Goal: Complete application form

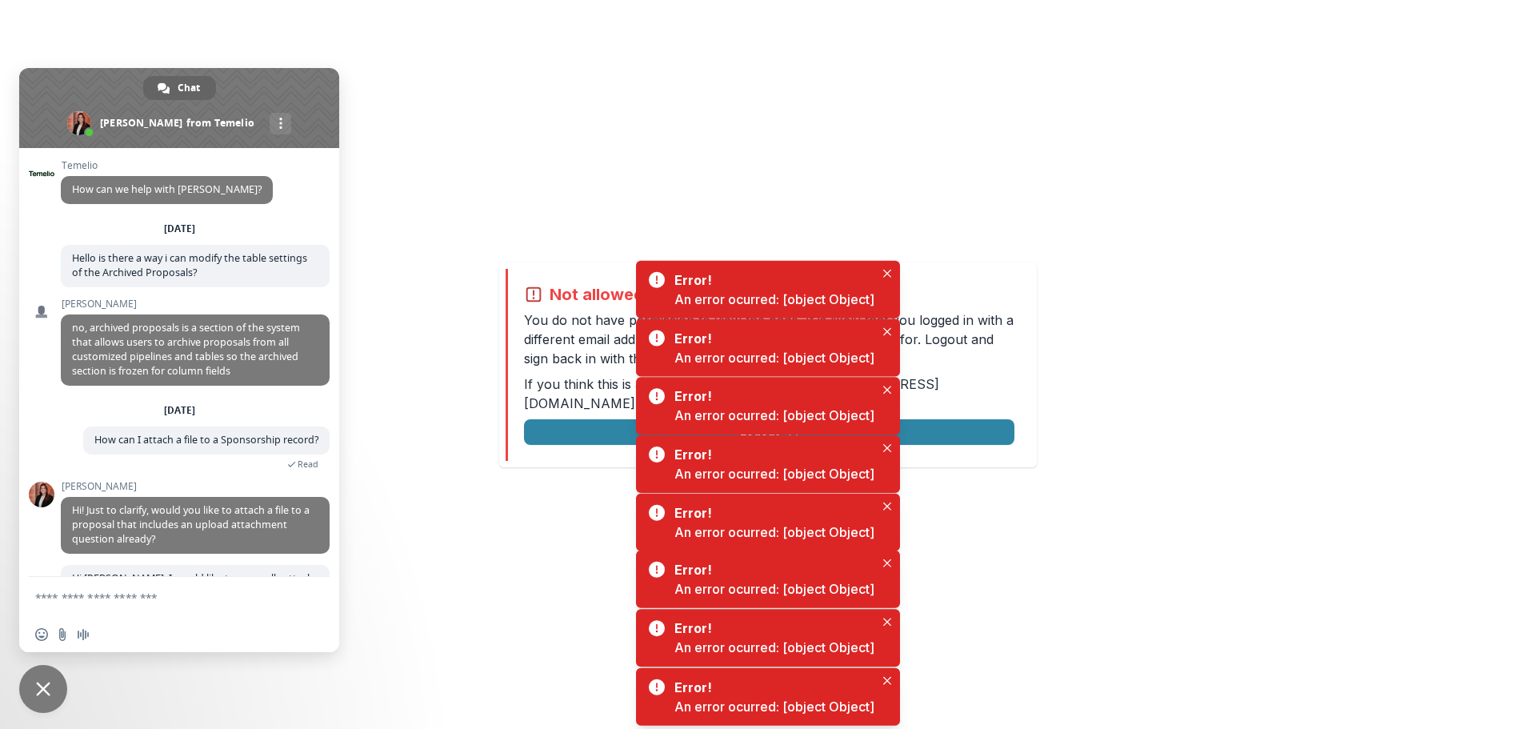
scroll to position [805, 0]
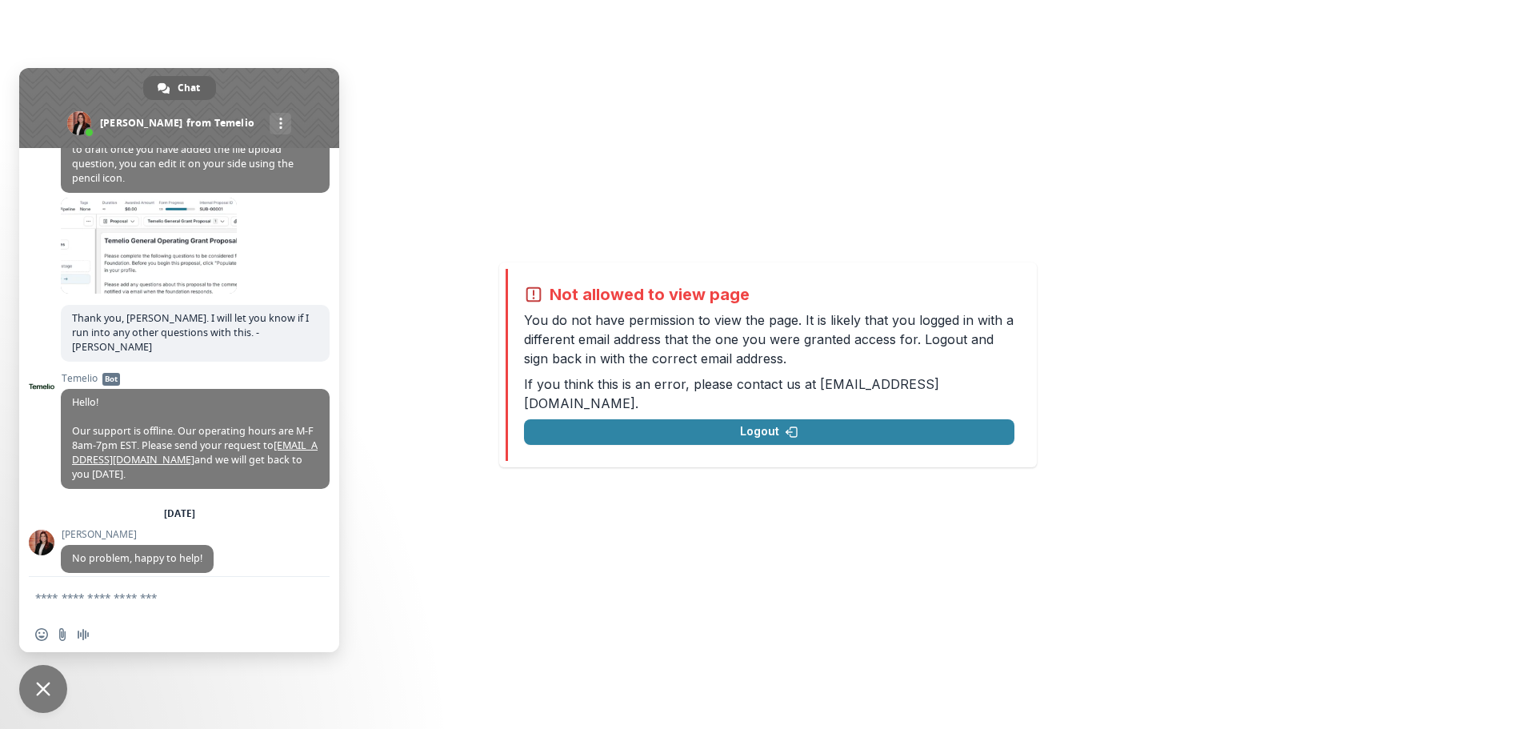
click at [39, 699] on span "Close chat" at bounding box center [43, 689] width 48 height 48
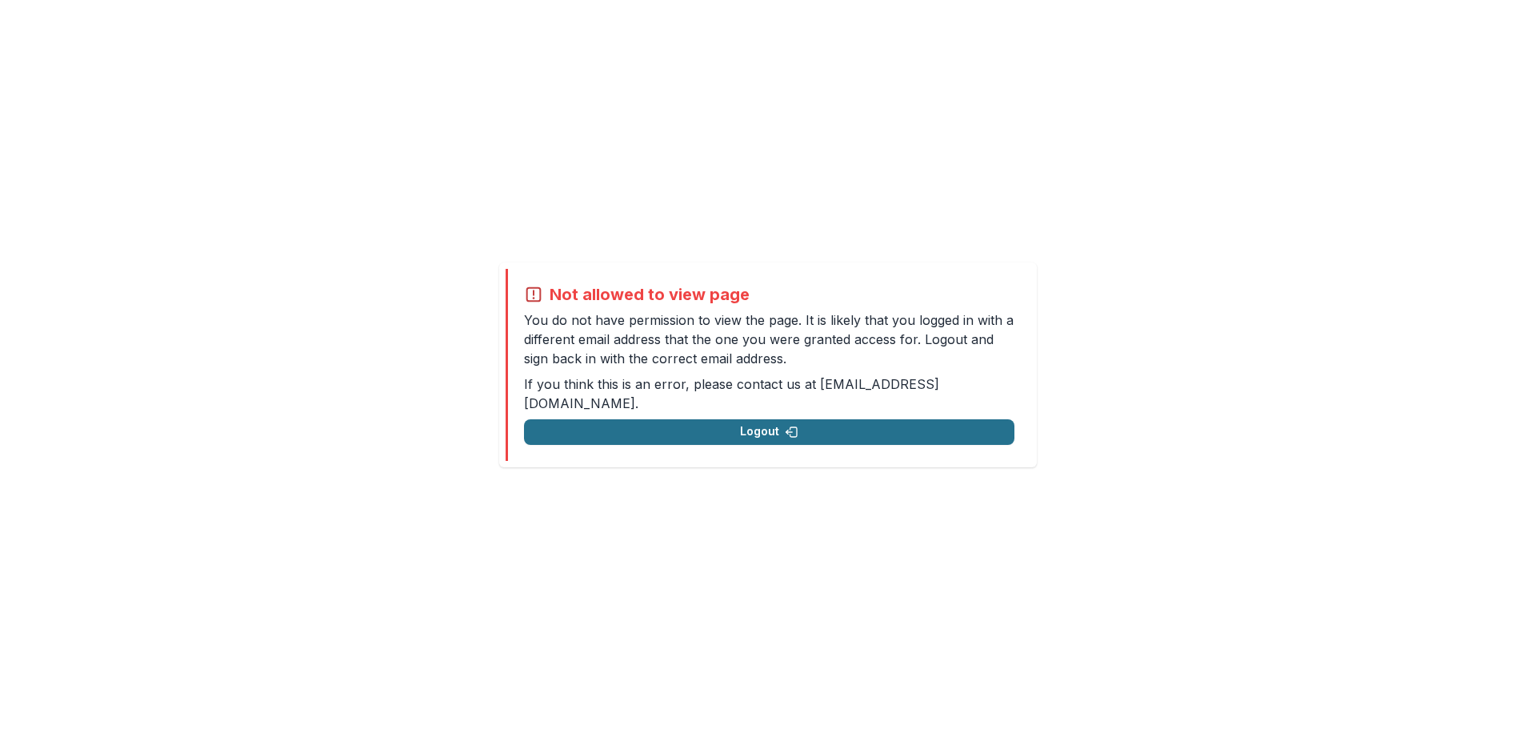
click at [775, 424] on button "Logout" at bounding box center [769, 432] width 491 height 26
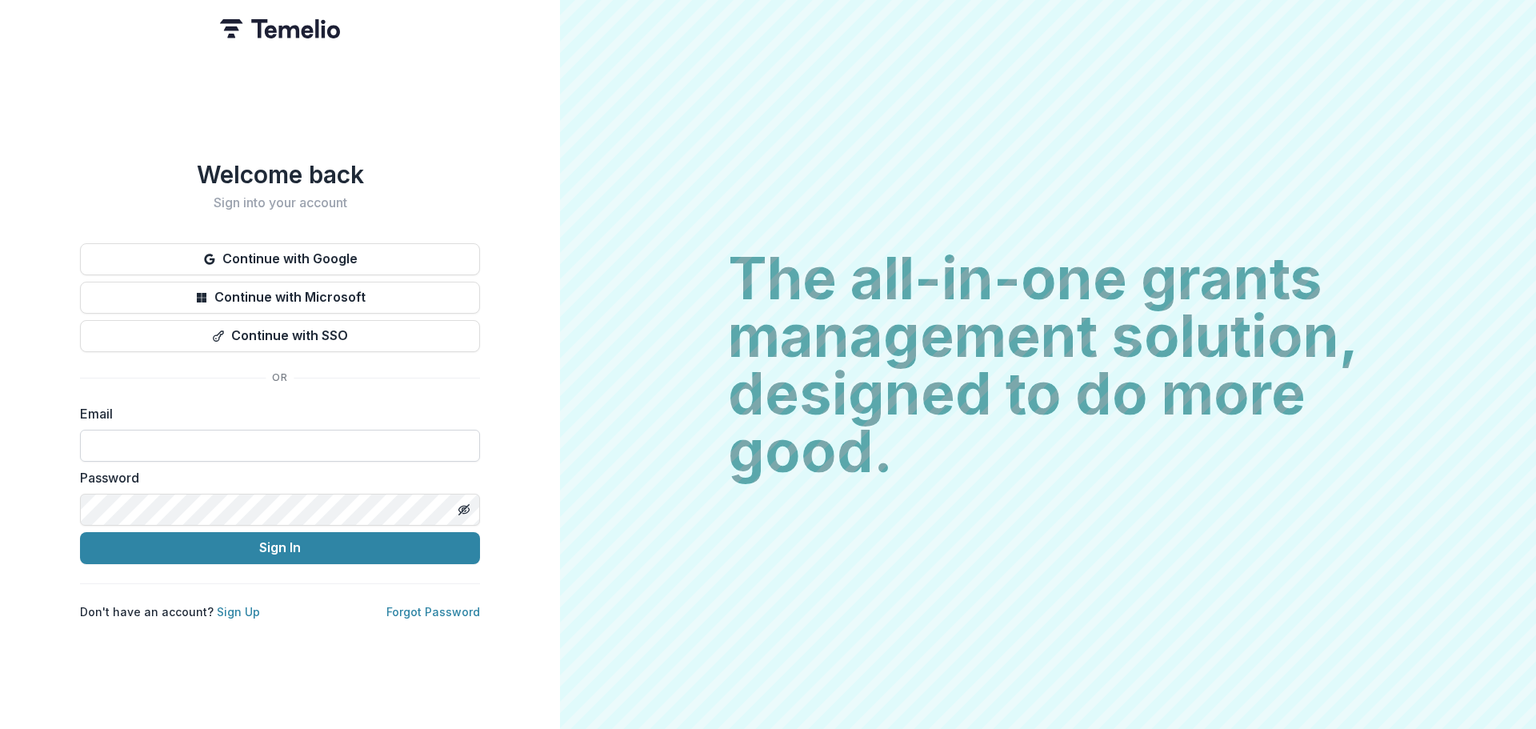
drag, startPoint x: 149, startPoint y: 435, endPoint x: 153, endPoint y: 443, distance: 8.9
click at [150, 439] on input at bounding box center [280, 446] width 400 height 32
type input "**********"
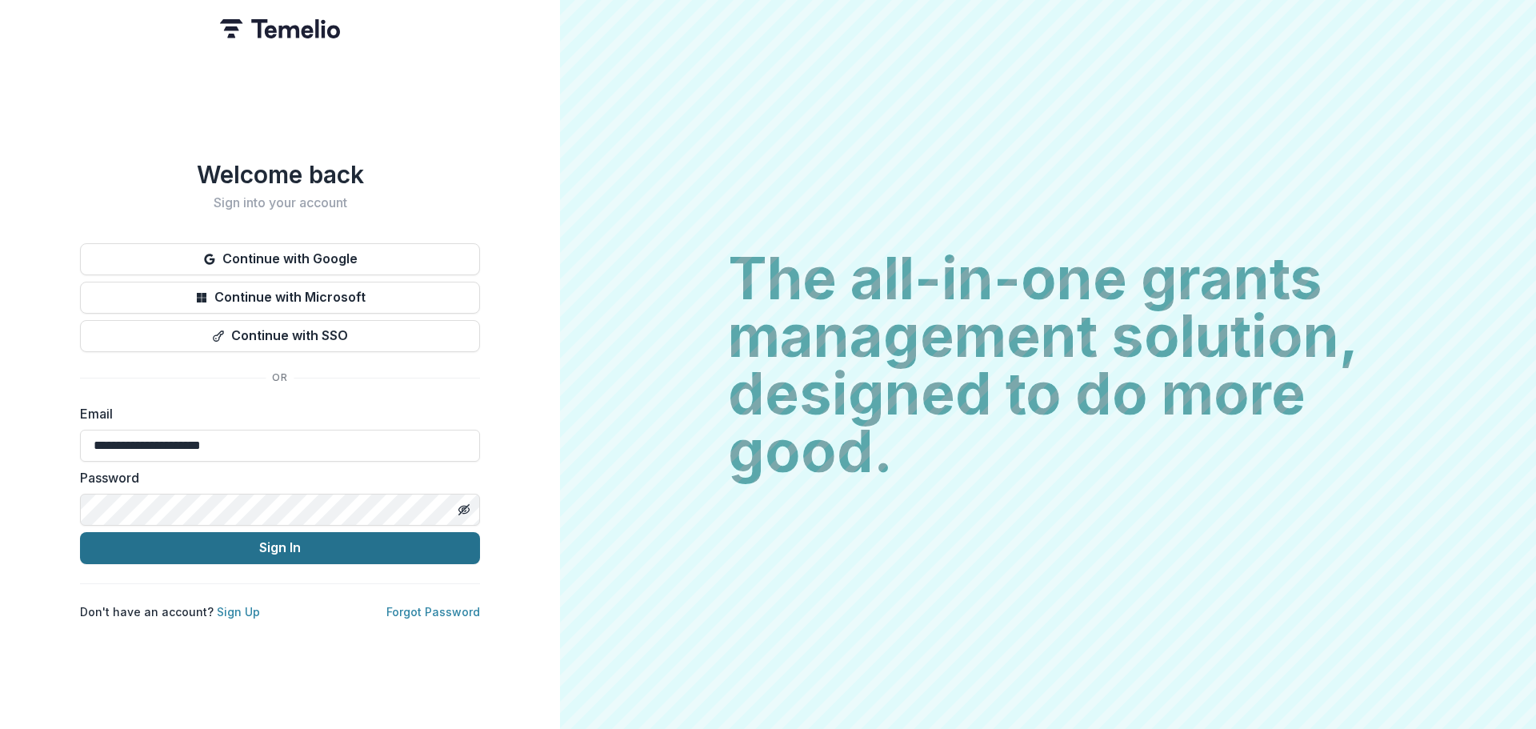
click at [125, 547] on button "Sign In" at bounding box center [280, 548] width 400 height 32
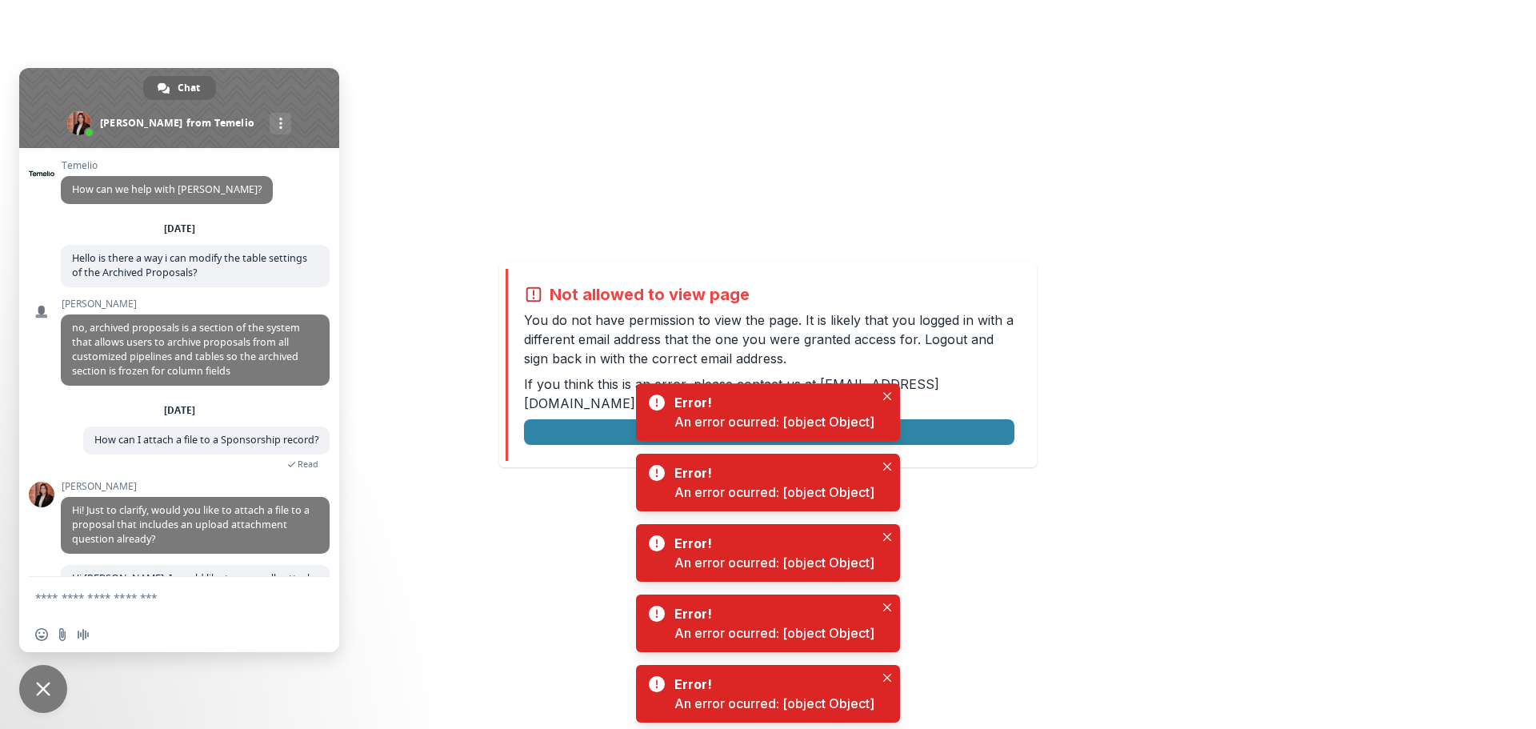
scroll to position [805, 0]
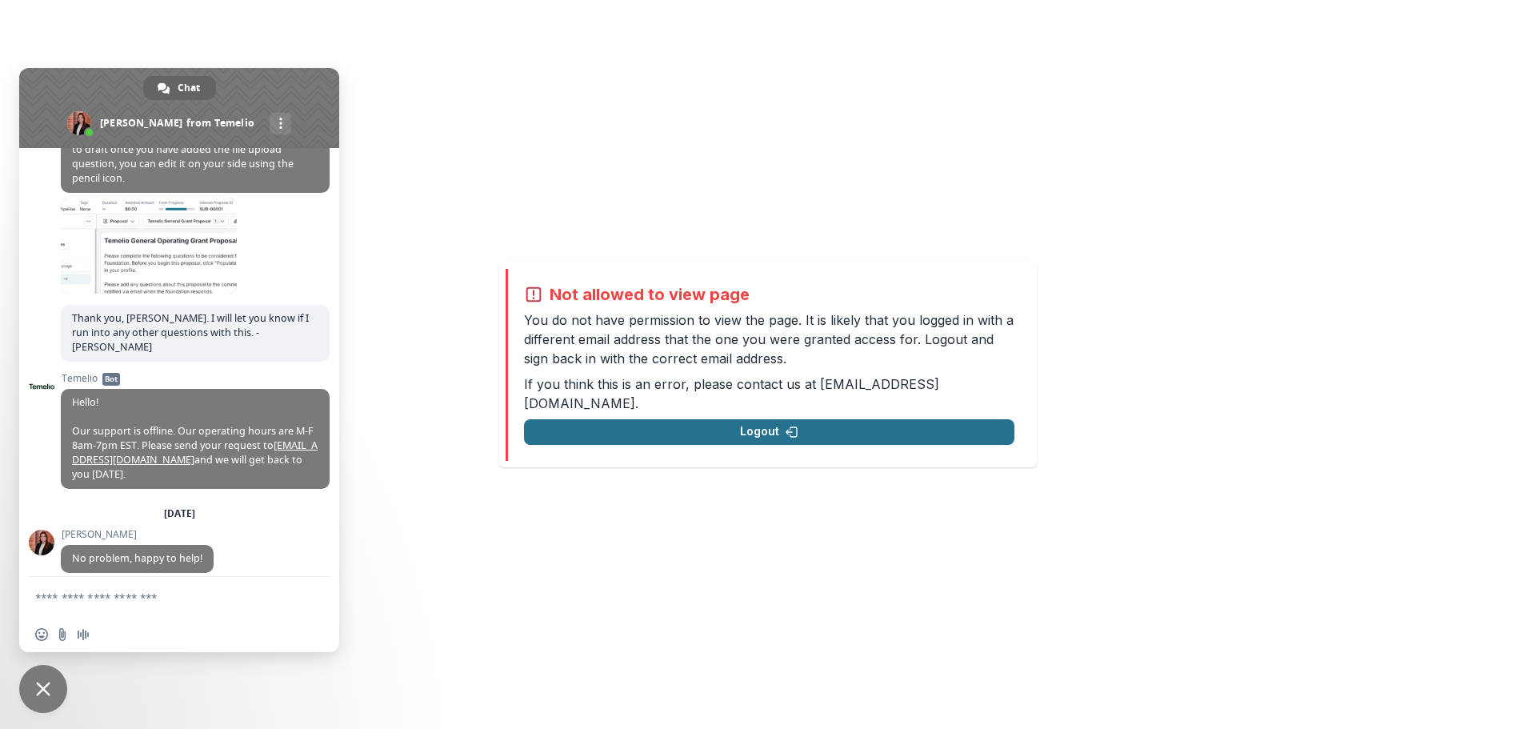
click at [786, 431] on button "Logout" at bounding box center [769, 432] width 491 height 26
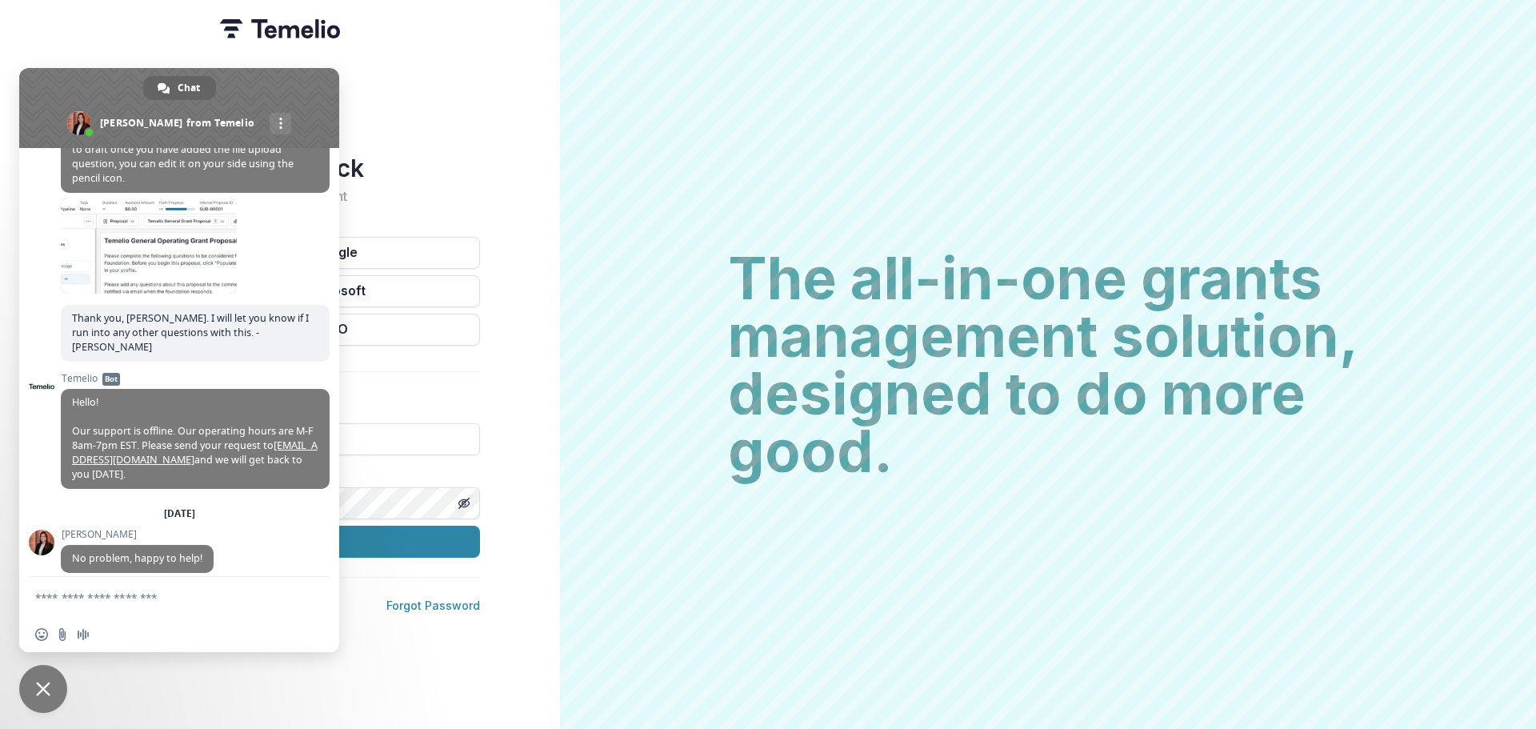
click at [46, 692] on span "Close chat" at bounding box center [43, 689] width 14 height 14
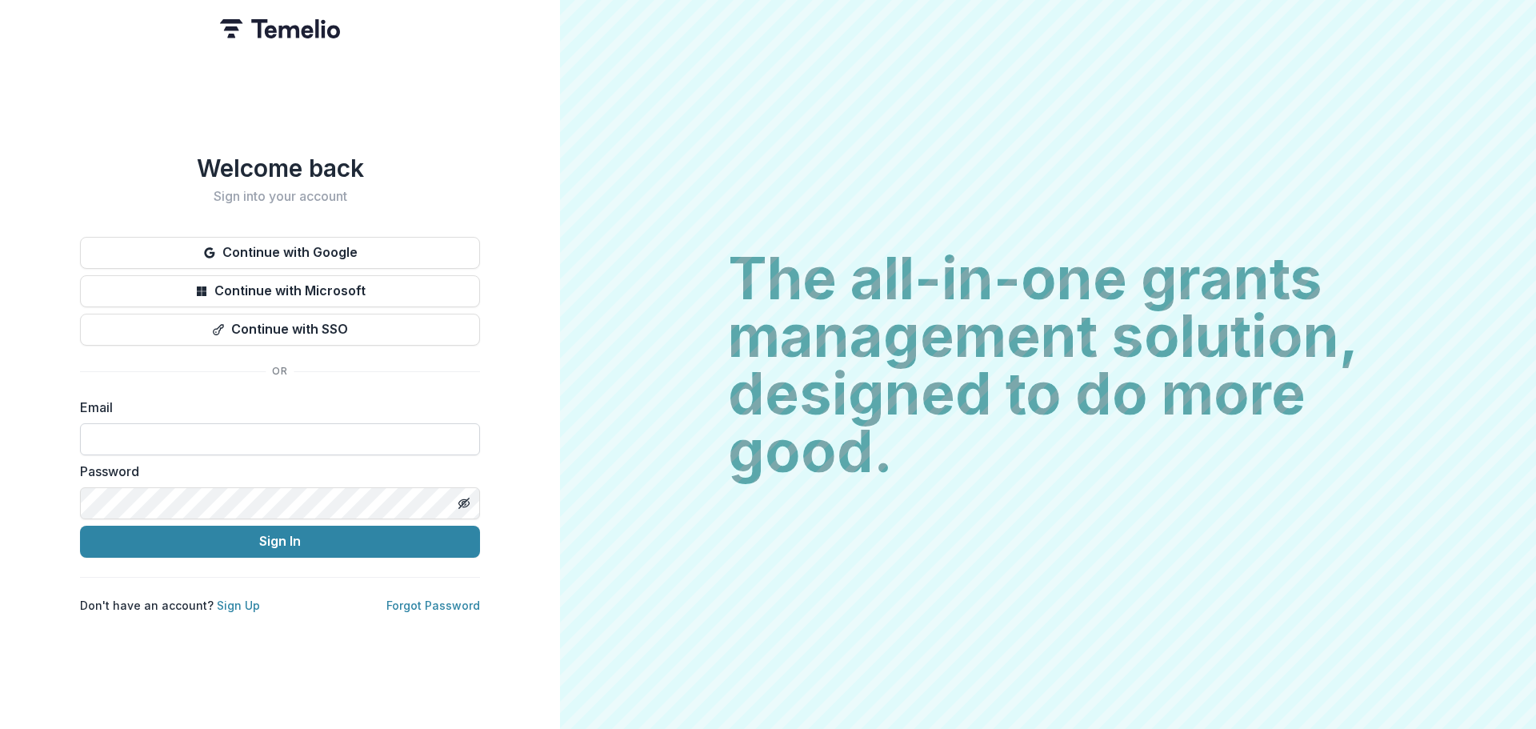
click at [177, 448] on input at bounding box center [280, 439] width 400 height 32
type input "**********"
click at [384, 537] on button "Sign In" at bounding box center [280, 542] width 400 height 32
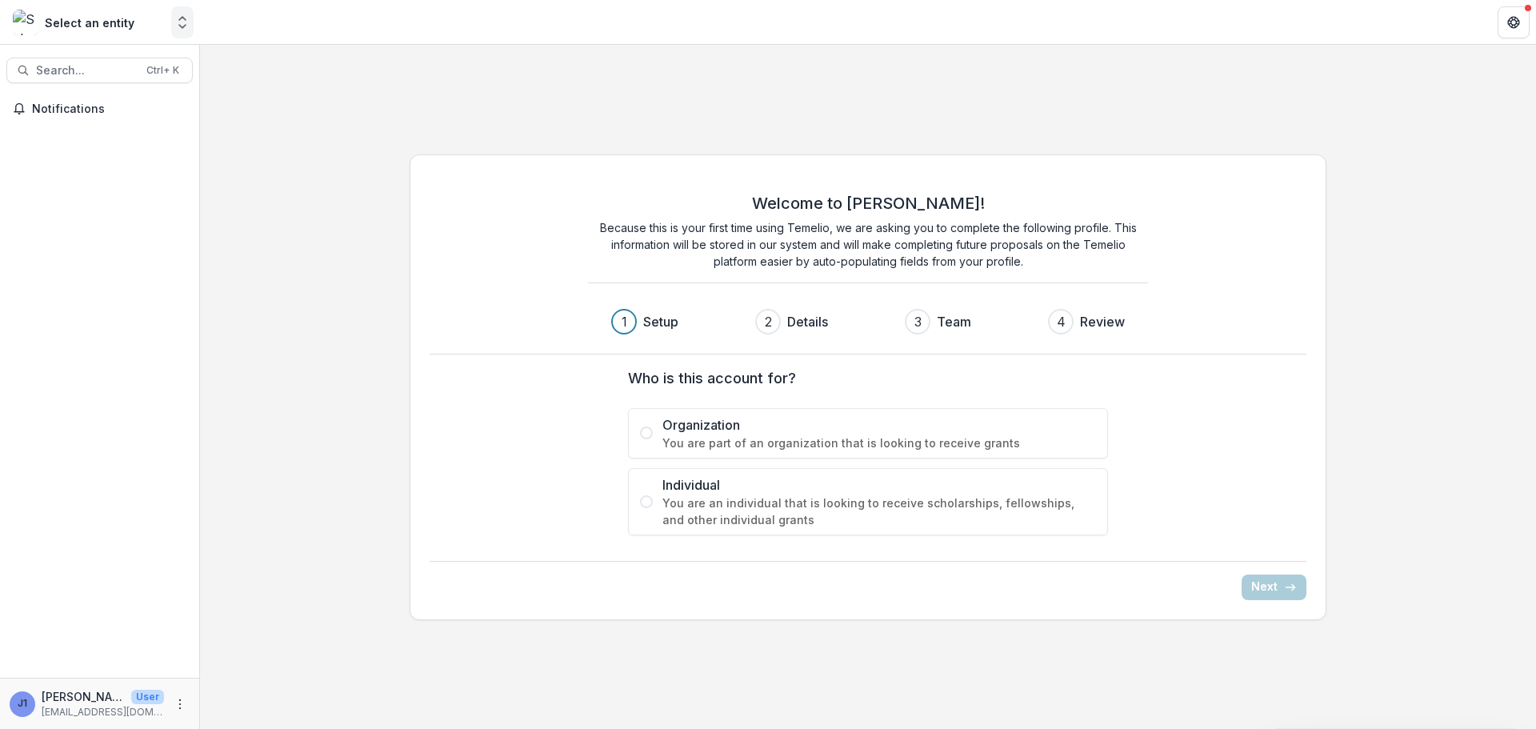
click at [182, 18] on icon "Open entity switcher" at bounding box center [182, 22] width 16 height 16
click at [182, 21] on icon "Open entity switcher" at bounding box center [182, 22] width 16 height 16
click at [182, 22] on icon "Open entity switcher" at bounding box center [182, 22] width 16 height 16
click at [180, 24] on icon "Open entity switcher" at bounding box center [182, 22] width 16 height 16
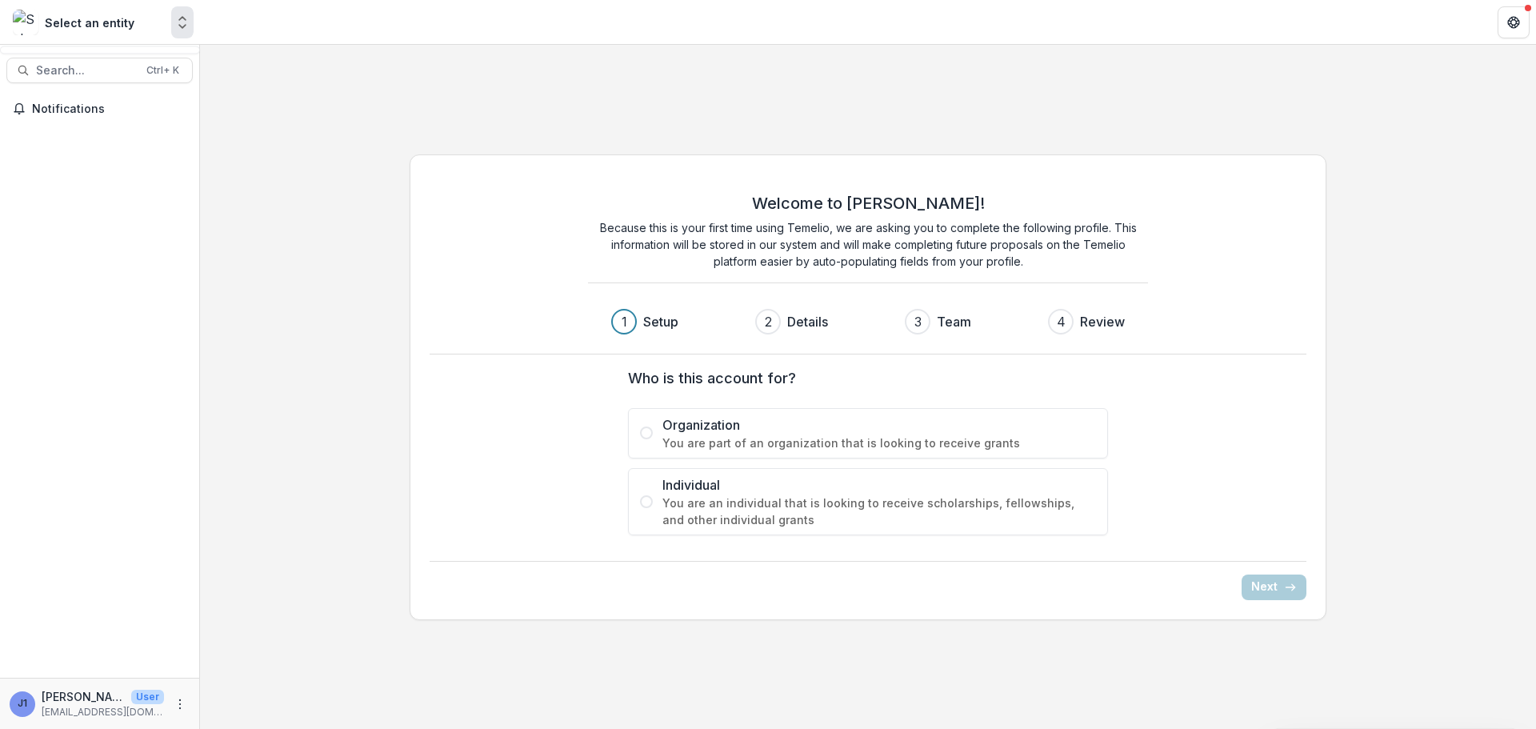
click at [180, 24] on icon "Open entity switcher" at bounding box center [182, 22] width 16 height 16
click at [740, 507] on span "You are an individual that is looking to receive scholarships, fellowships, and…" at bounding box center [880, 512] width 434 height 34
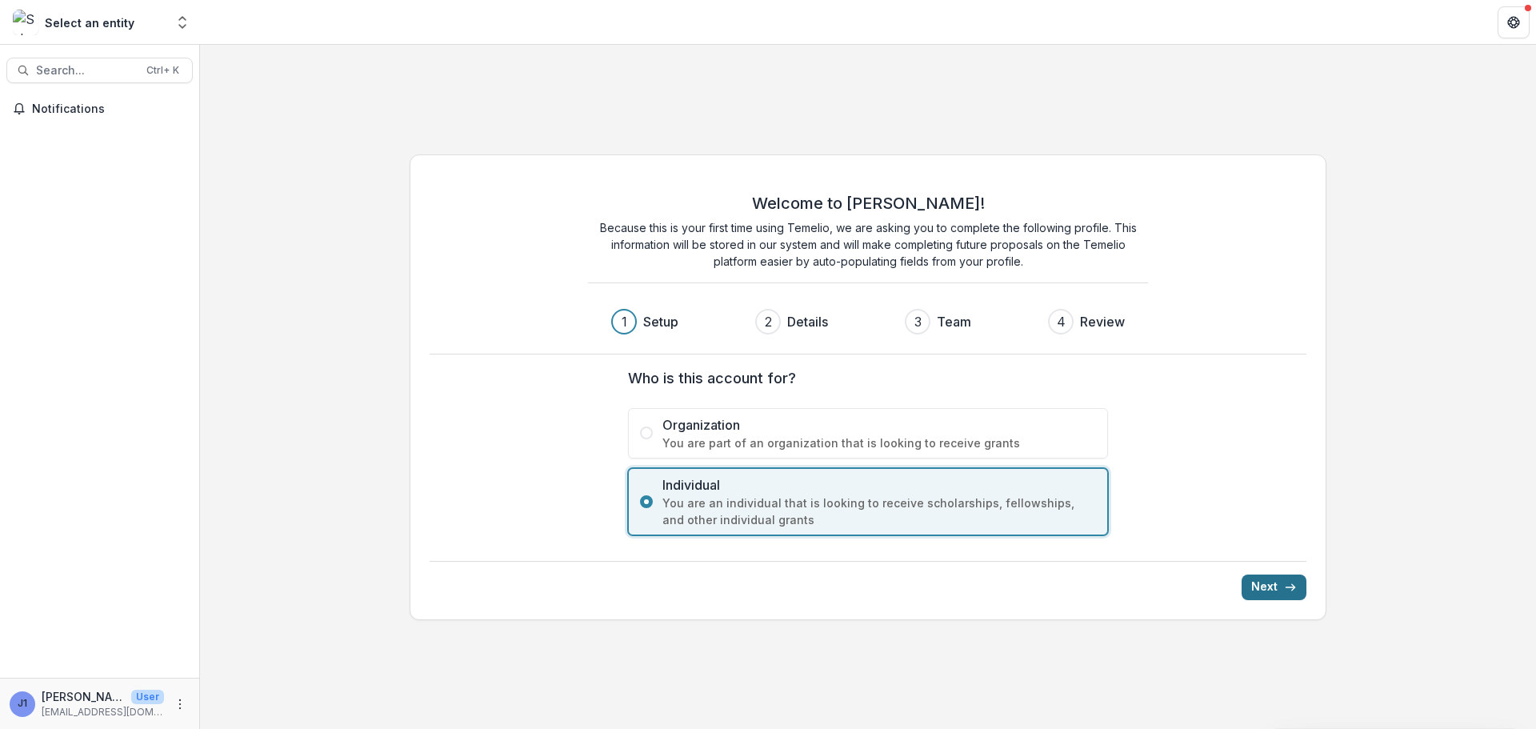
click at [1277, 587] on button "Next" at bounding box center [1274, 588] width 65 height 26
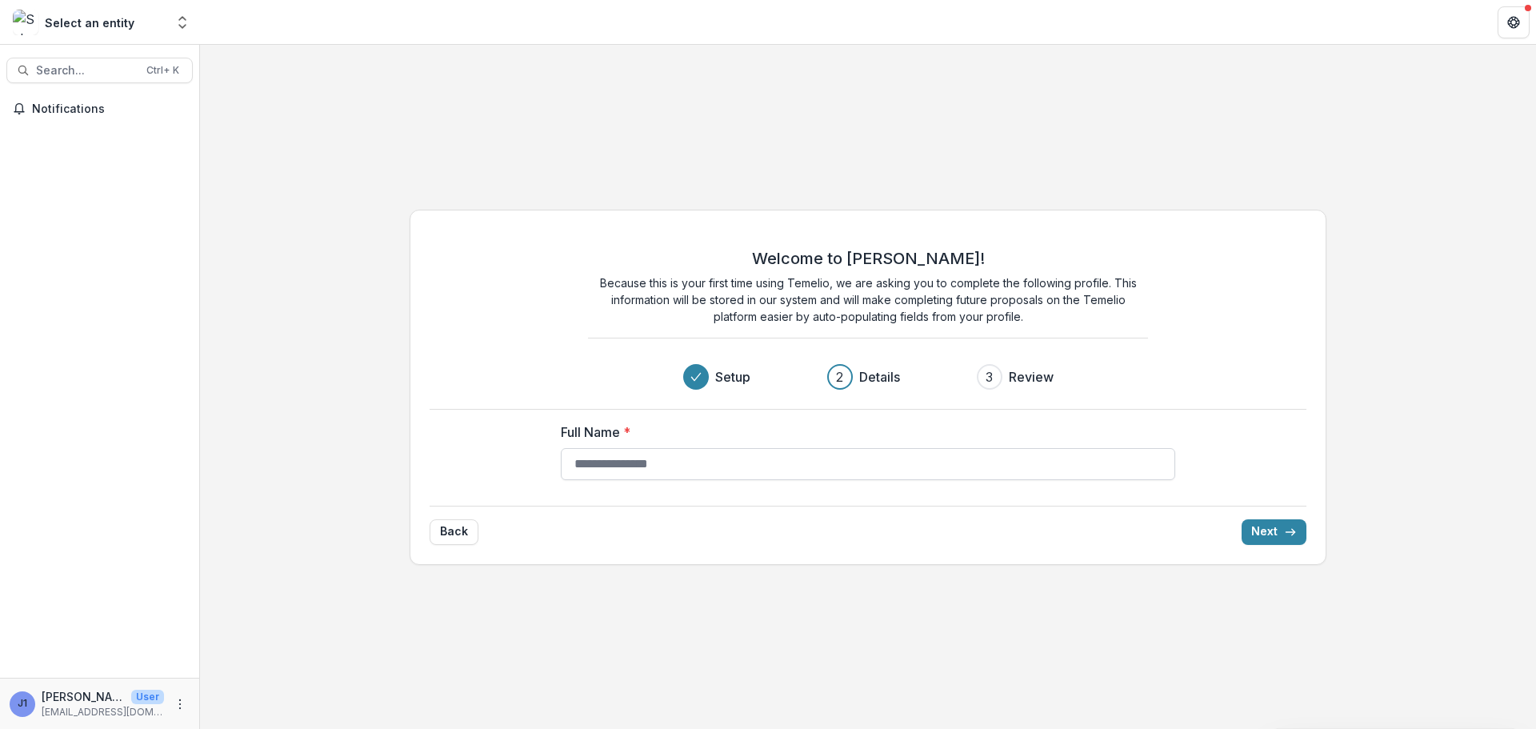
click at [675, 468] on input "Full Name *" at bounding box center [868, 464] width 615 height 32
type input "**********"
click at [1258, 526] on button "Next" at bounding box center [1274, 532] width 65 height 26
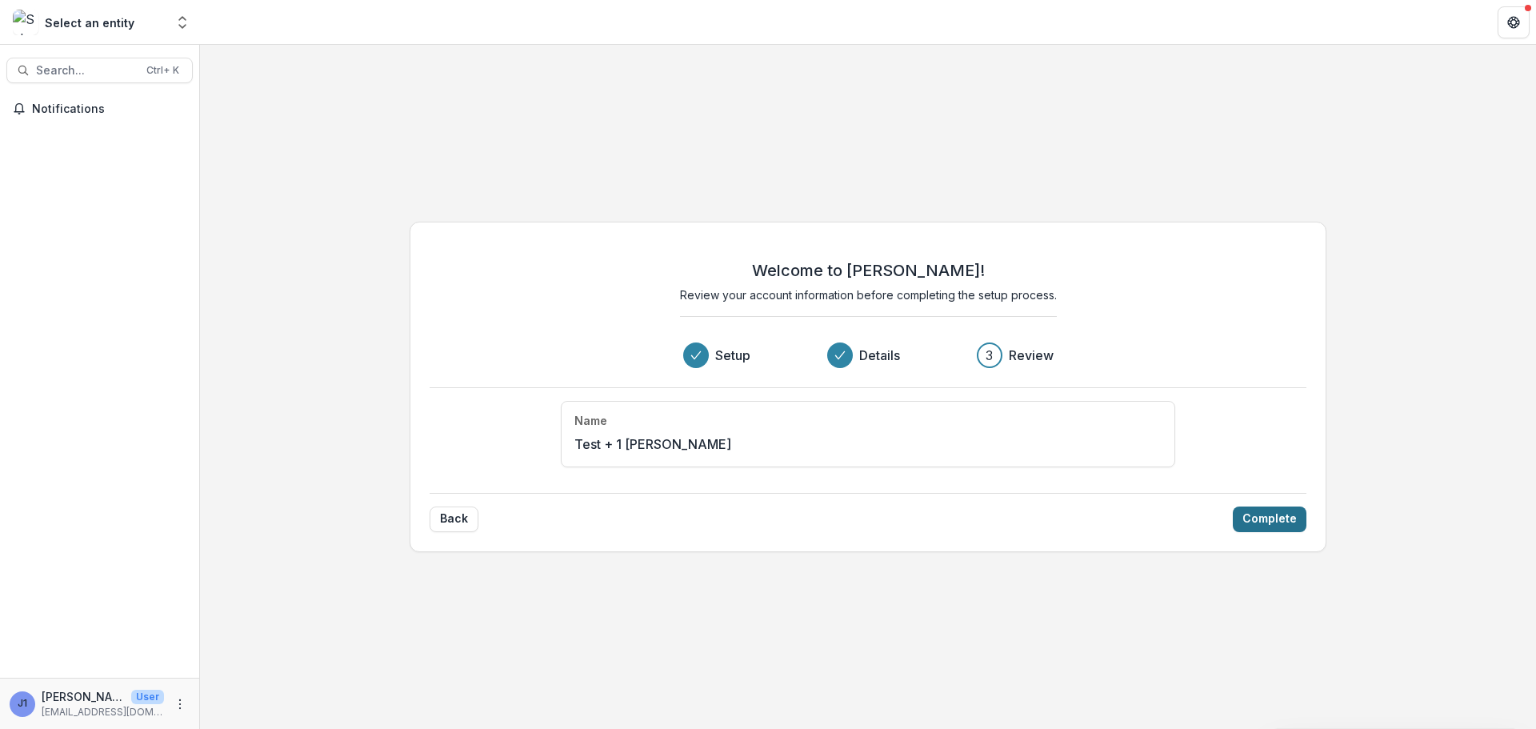
click at [1288, 523] on button "Complete" at bounding box center [1270, 520] width 74 height 26
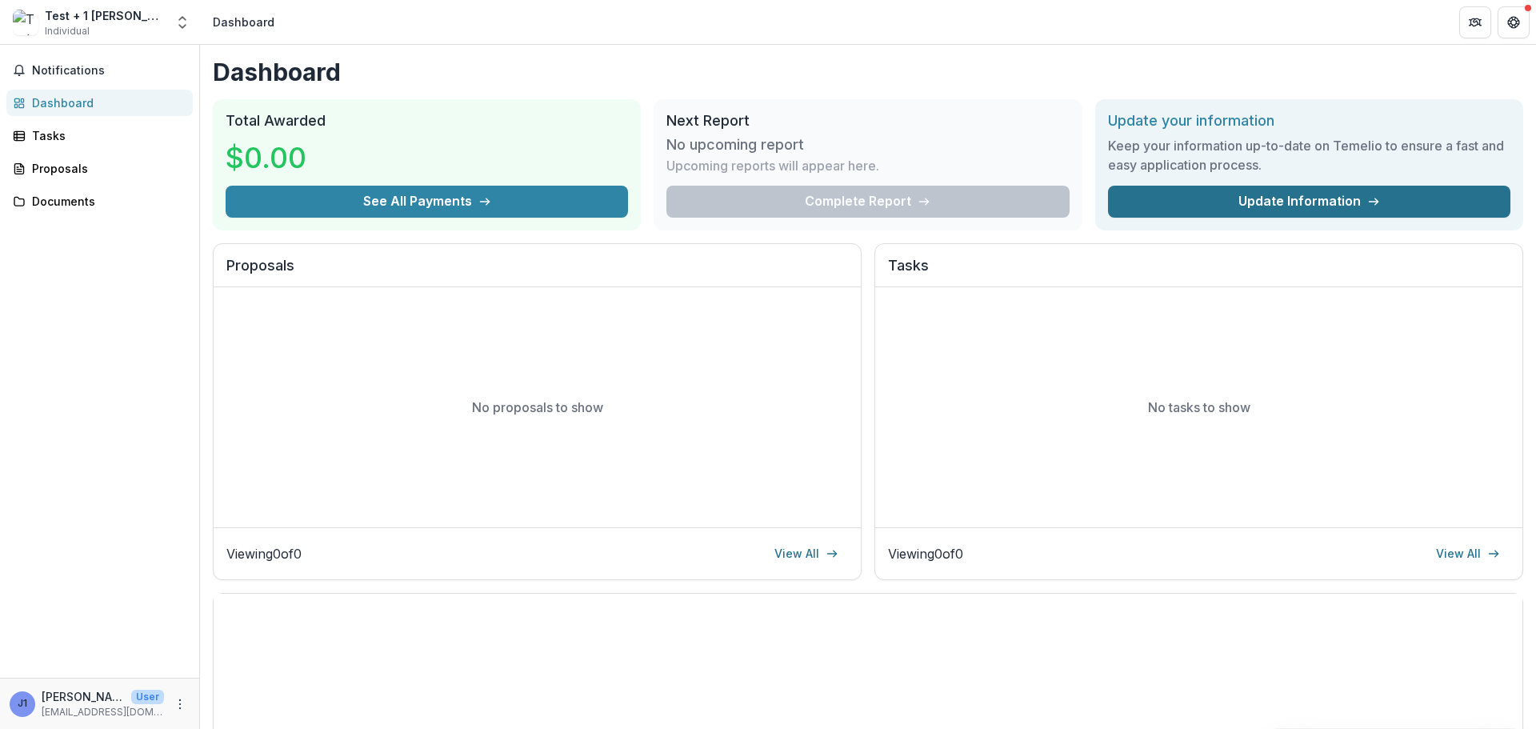
click at [1309, 199] on link "Update Information" at bounding box center [1309, 202] width 403 height 32
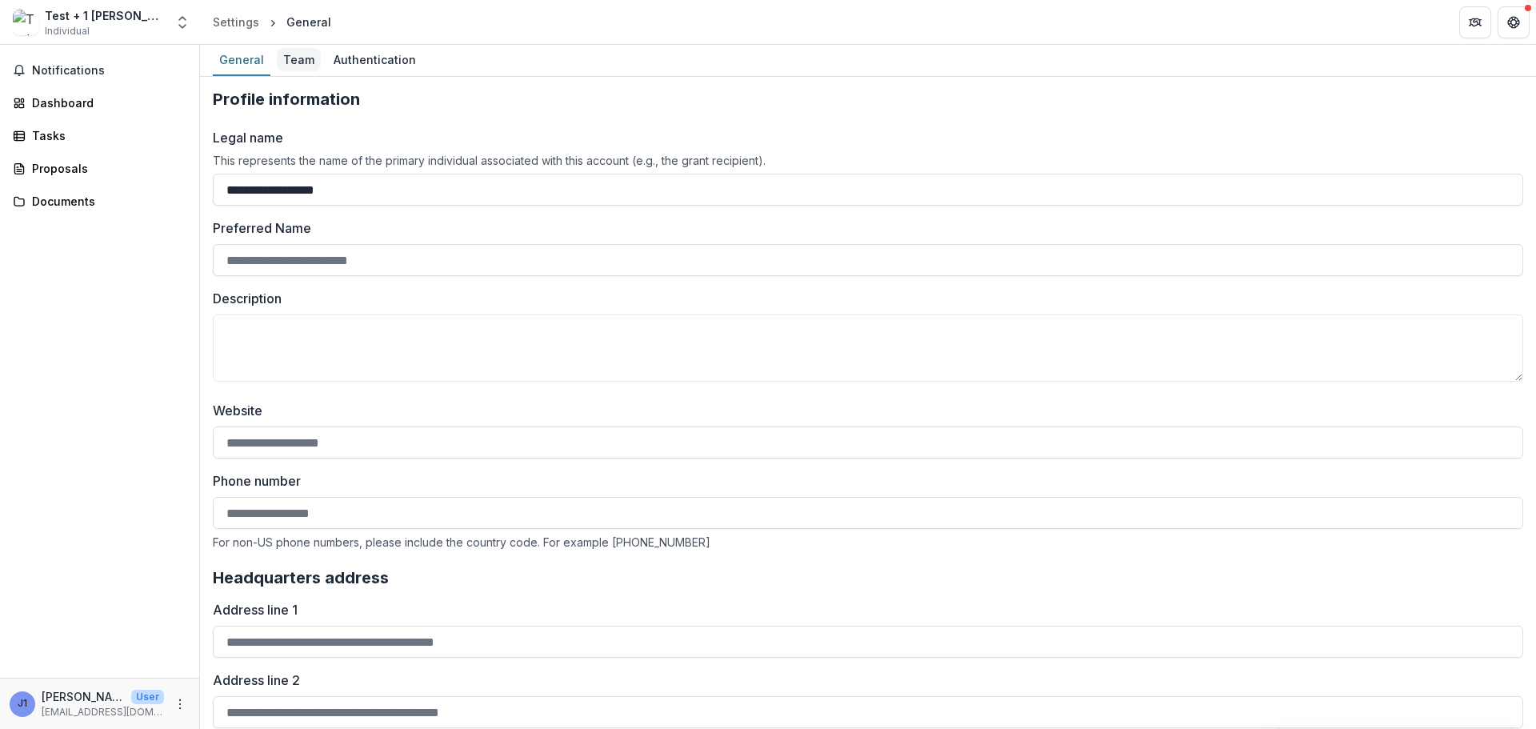
click at [311, 49] on div "Team" at bounding box center [299, 59] width 44 height 23
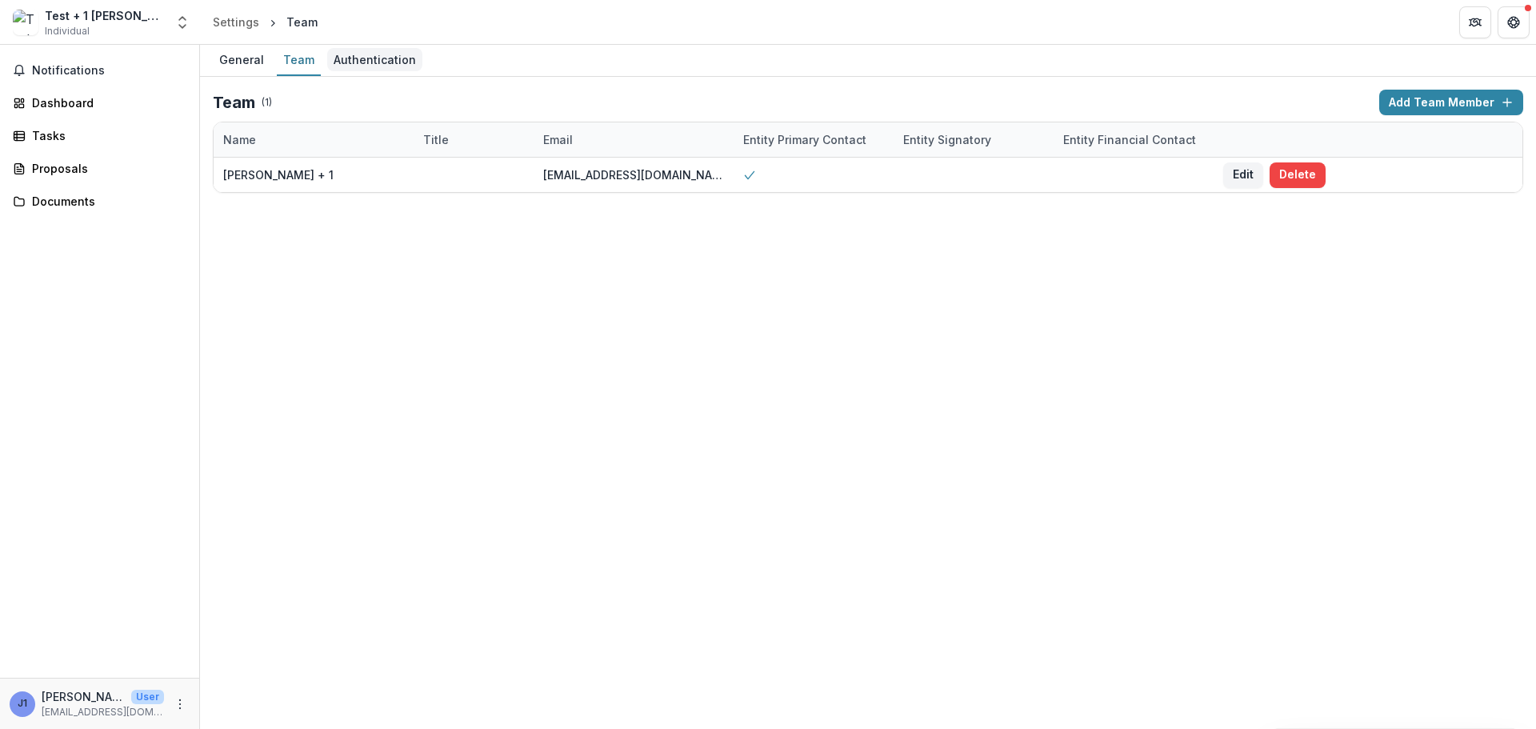
click at [380, 54] on div "Authentication" at bounding box center [374, 59] width 95 height 23
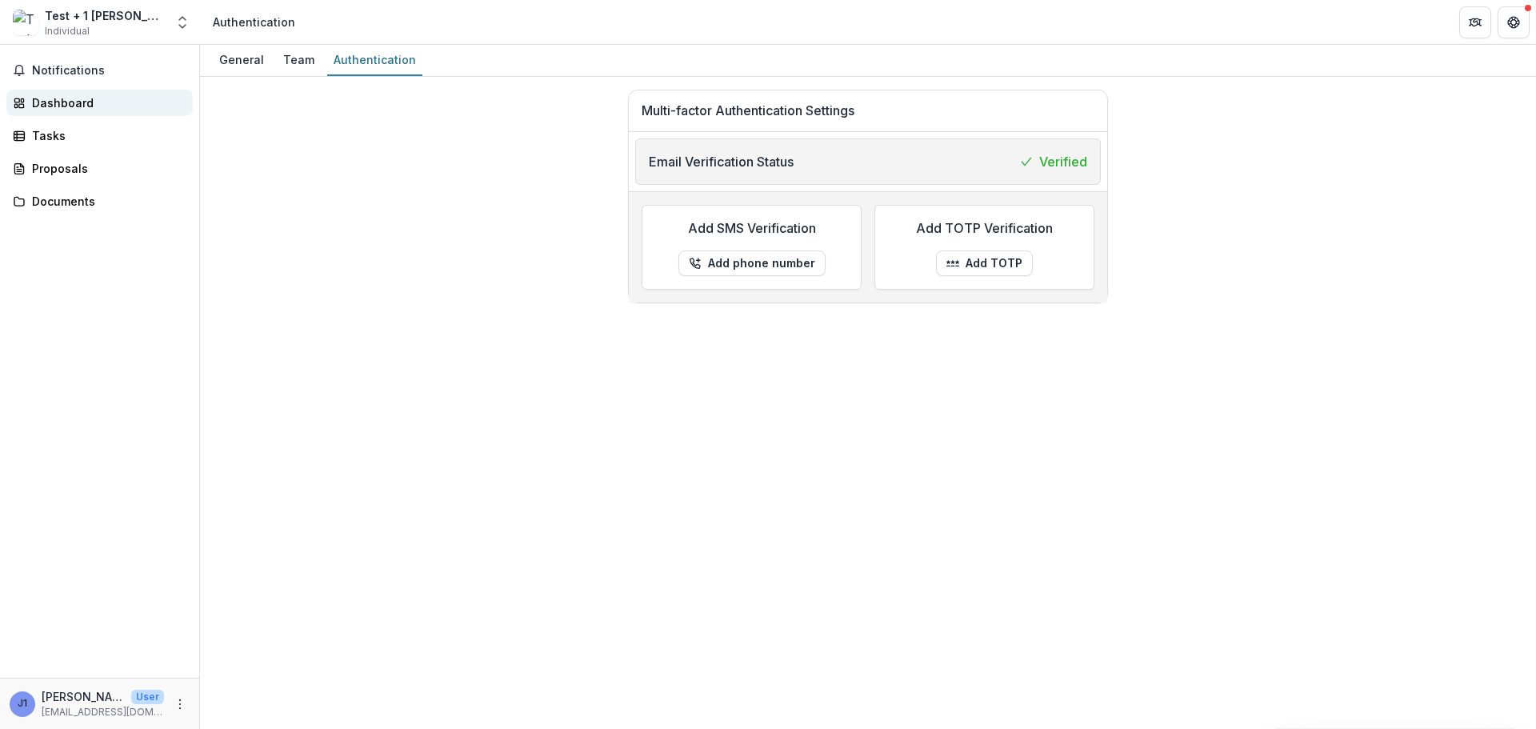
click at [64, 106] on div "Dashboard" at bounding box center [106, 102] width 148 height 17
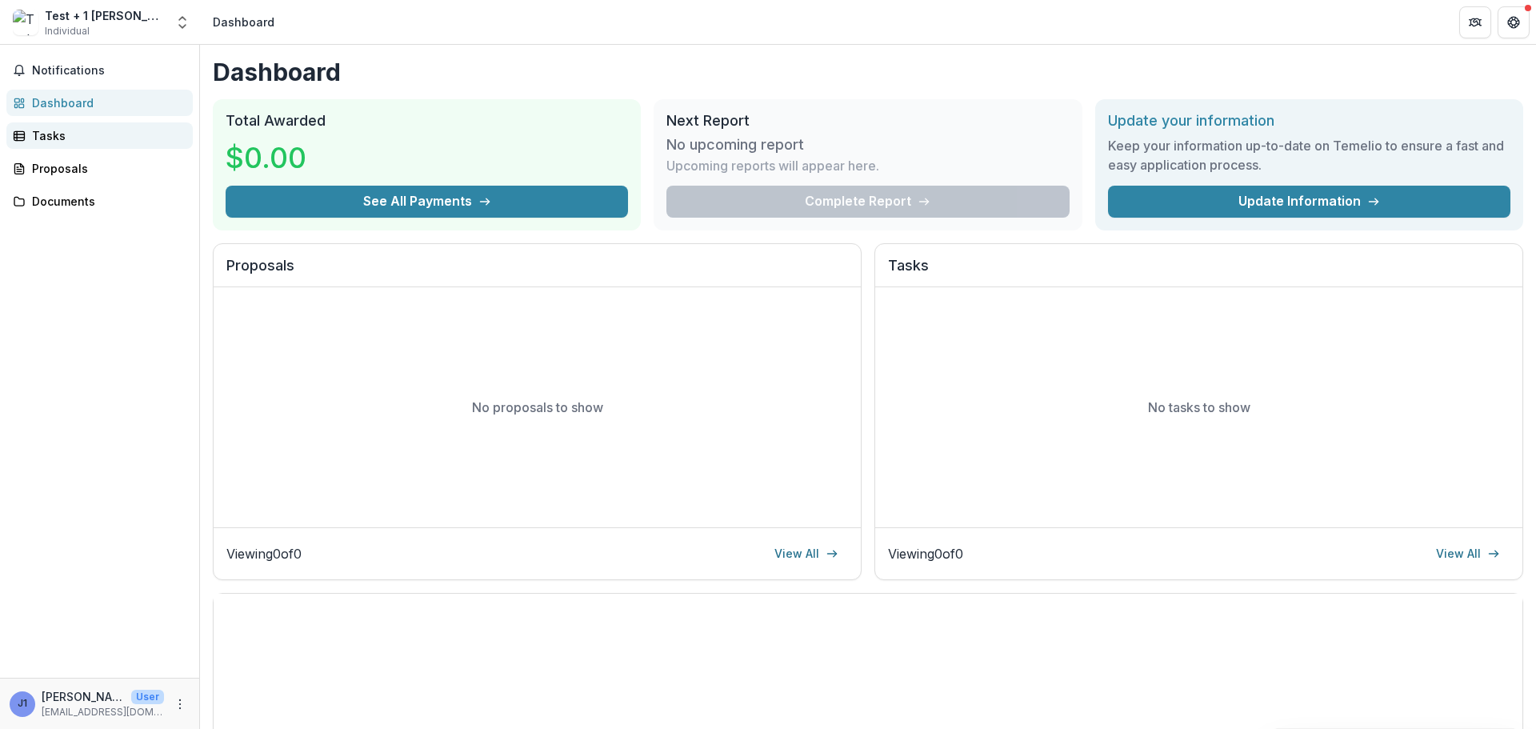
click at [48, 134] on div "Tasks" at bounding box center [106, 135] width 148 height 17
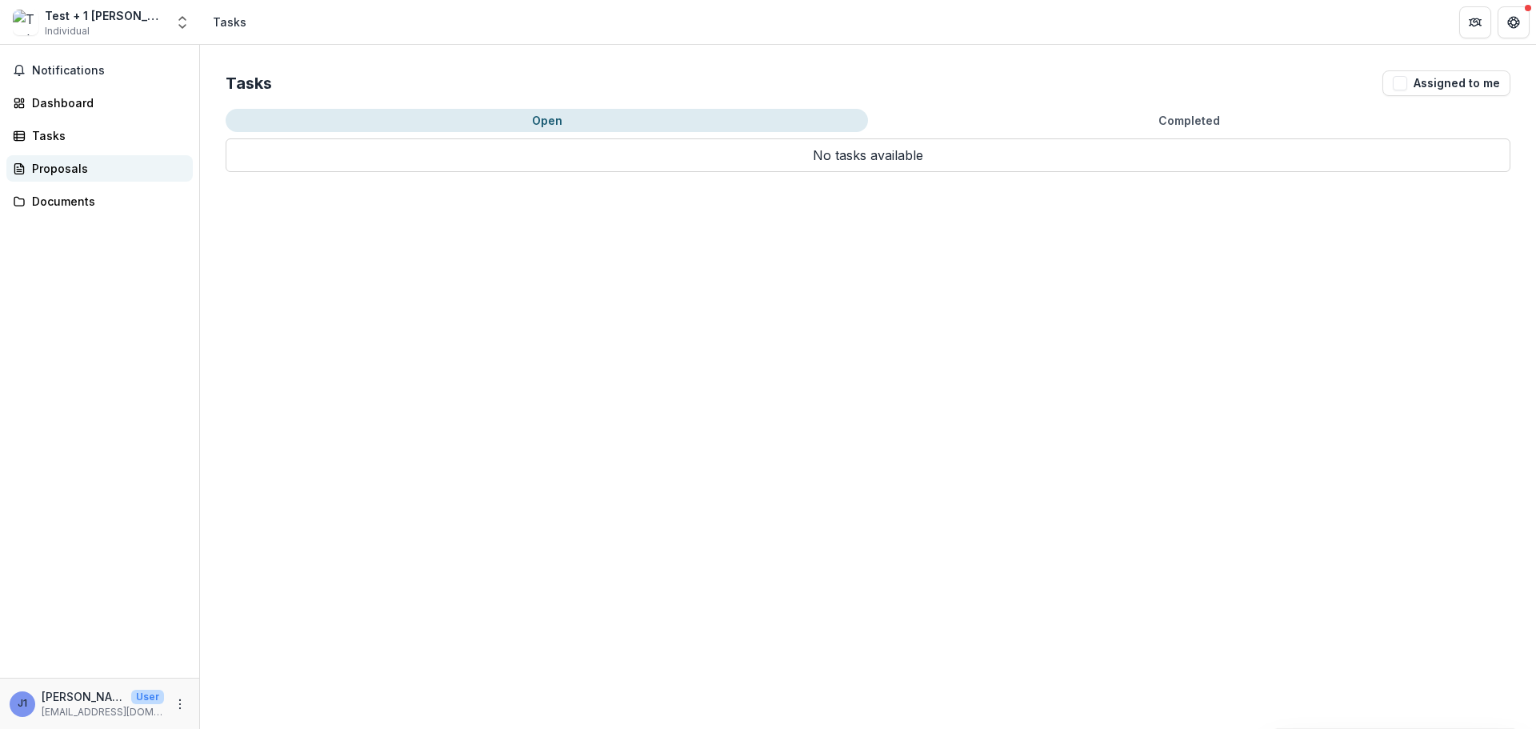
click at [47, 167] on div "Proposals" at bounding box center [106, 168] width 148 height 17
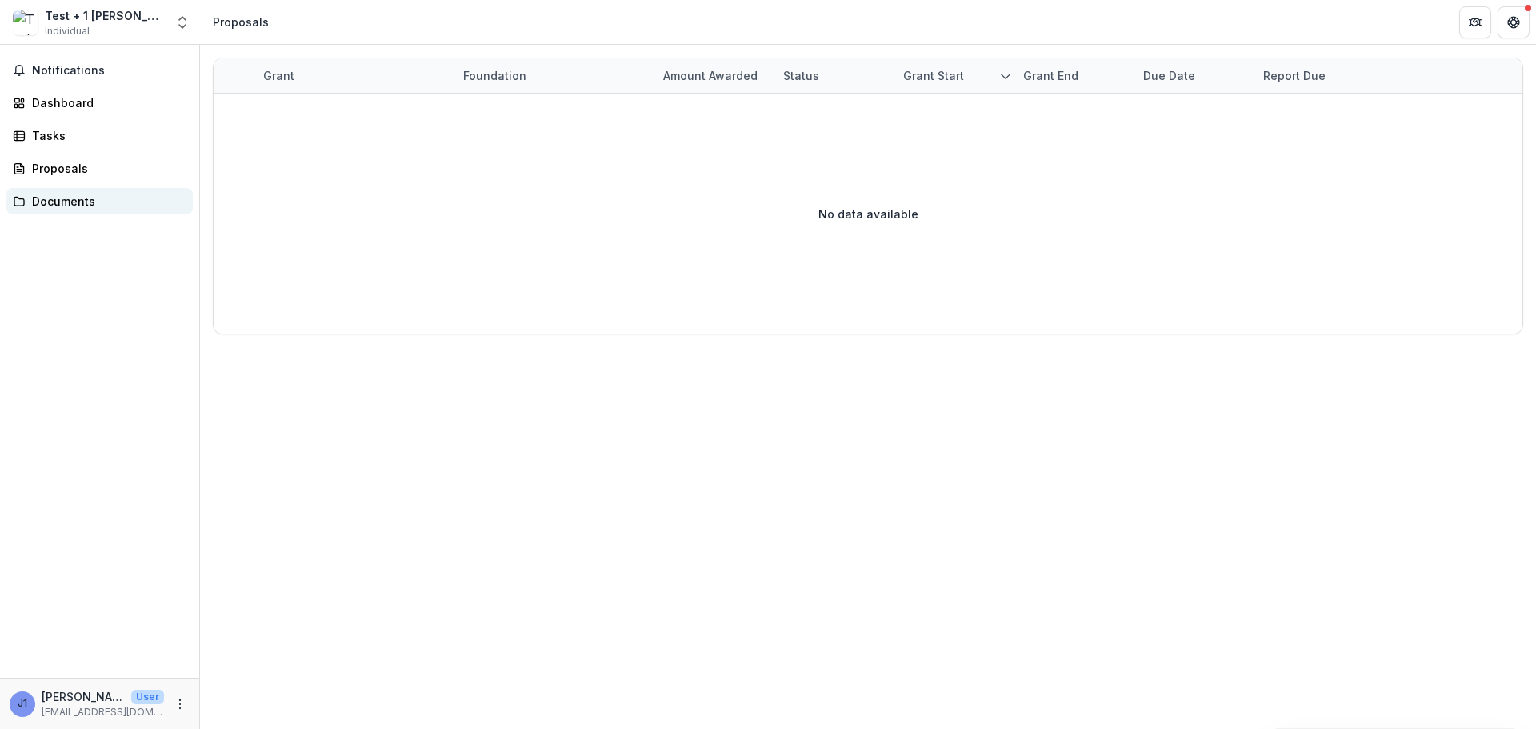
click at [57, 207] on div "Documents" at bounding box center [106, 201] width 148 height 17
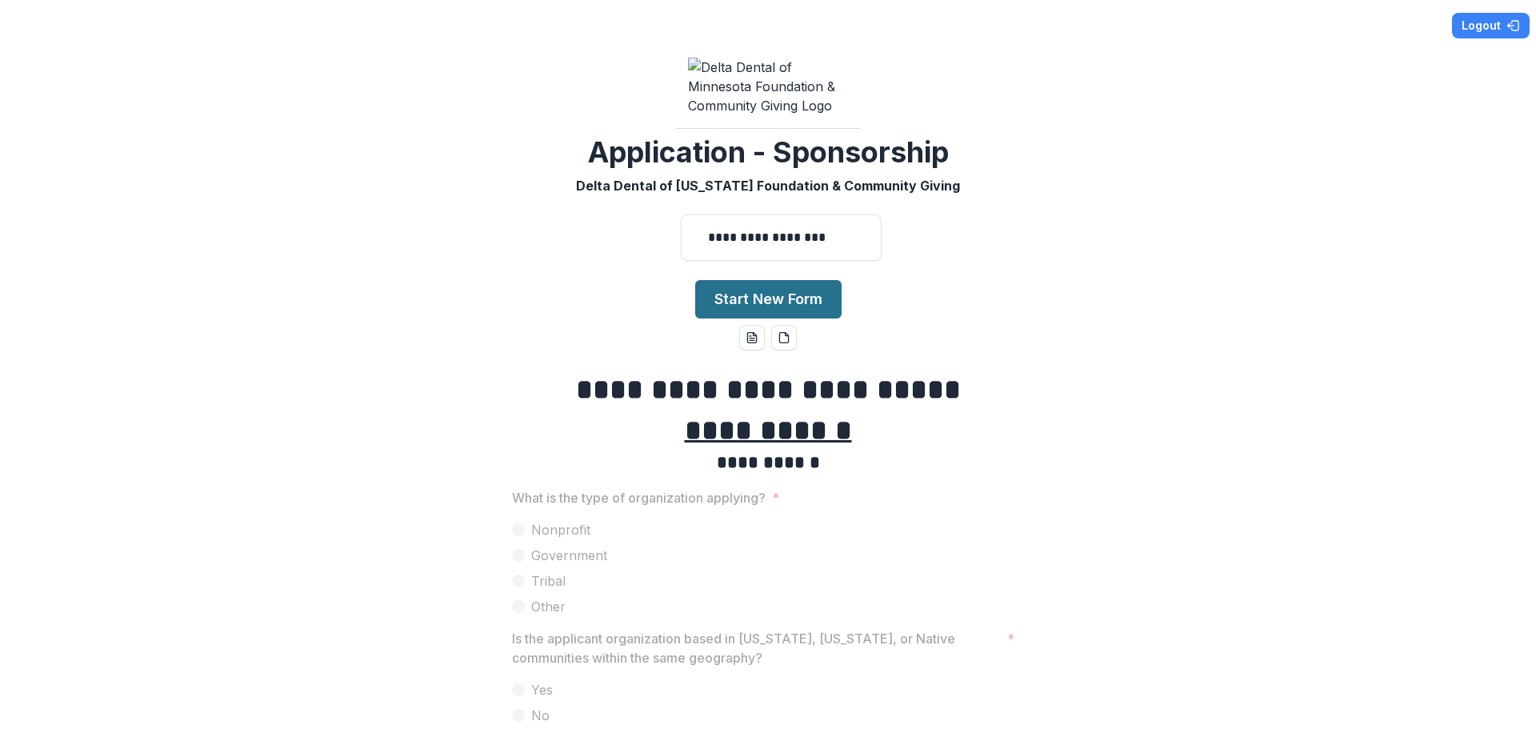
click at [755, 280] on button "Start New Form" at bounding box center [768, 299] width 146 height 38
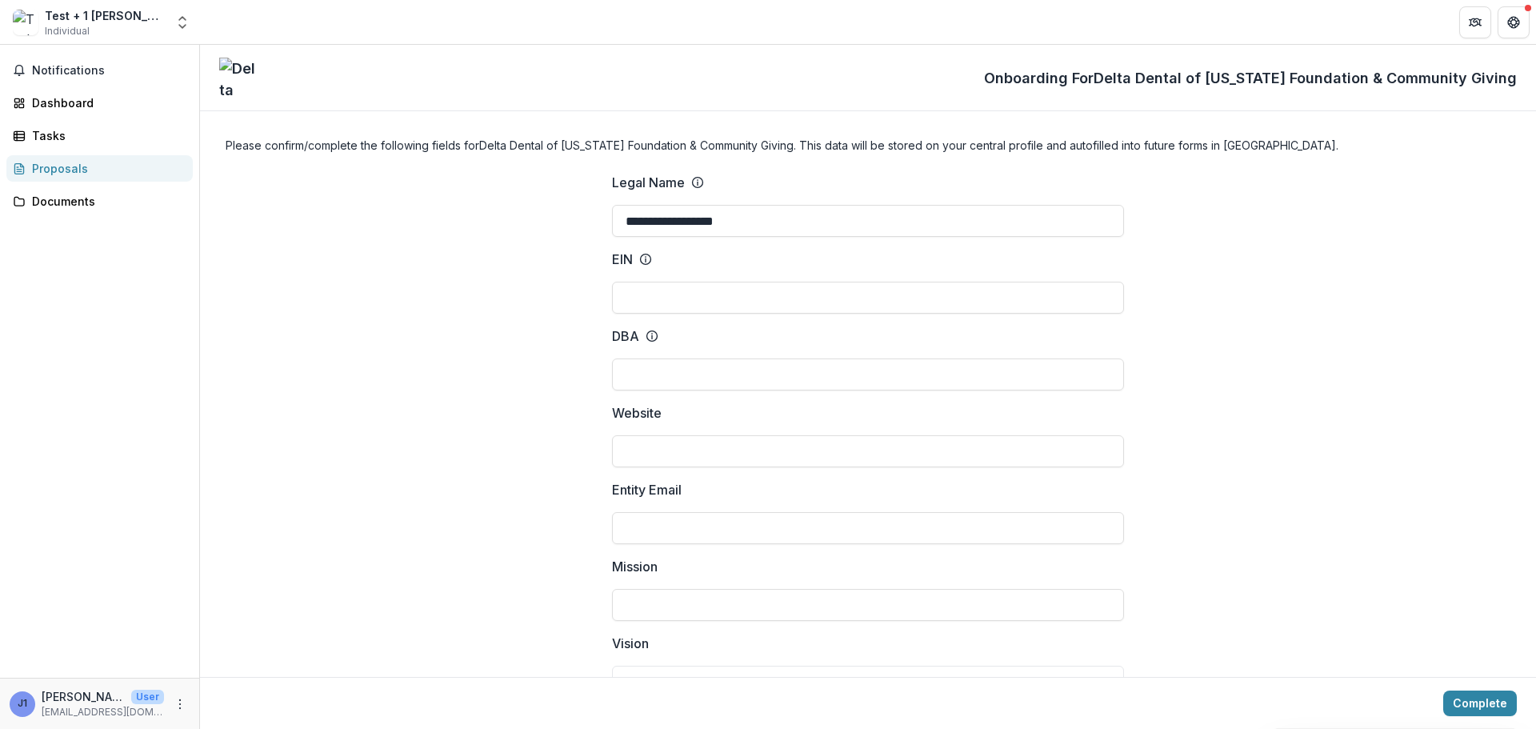
click at [248, 90] on img at bounding box center [239, 78] width 40 height 40
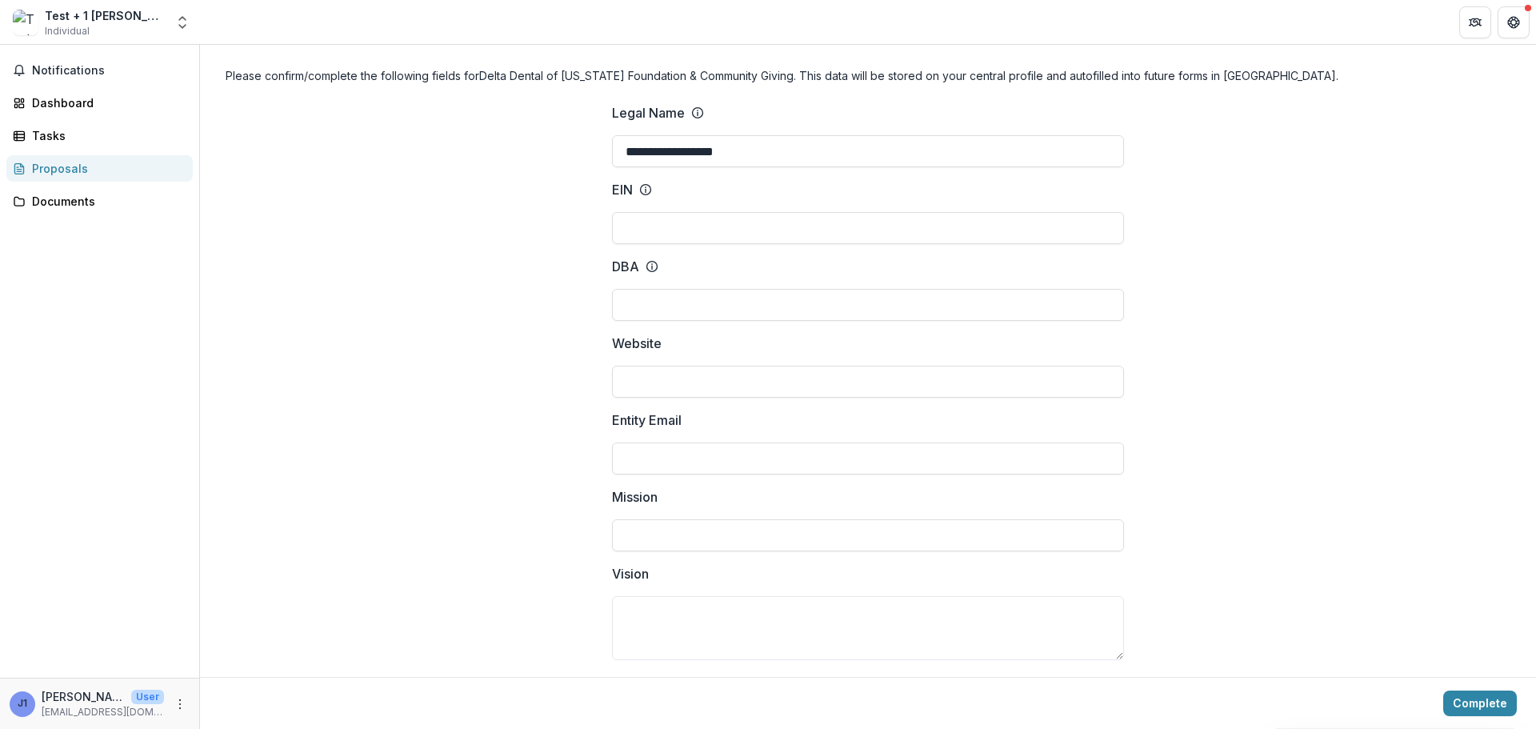
scroll to position [160, 0]
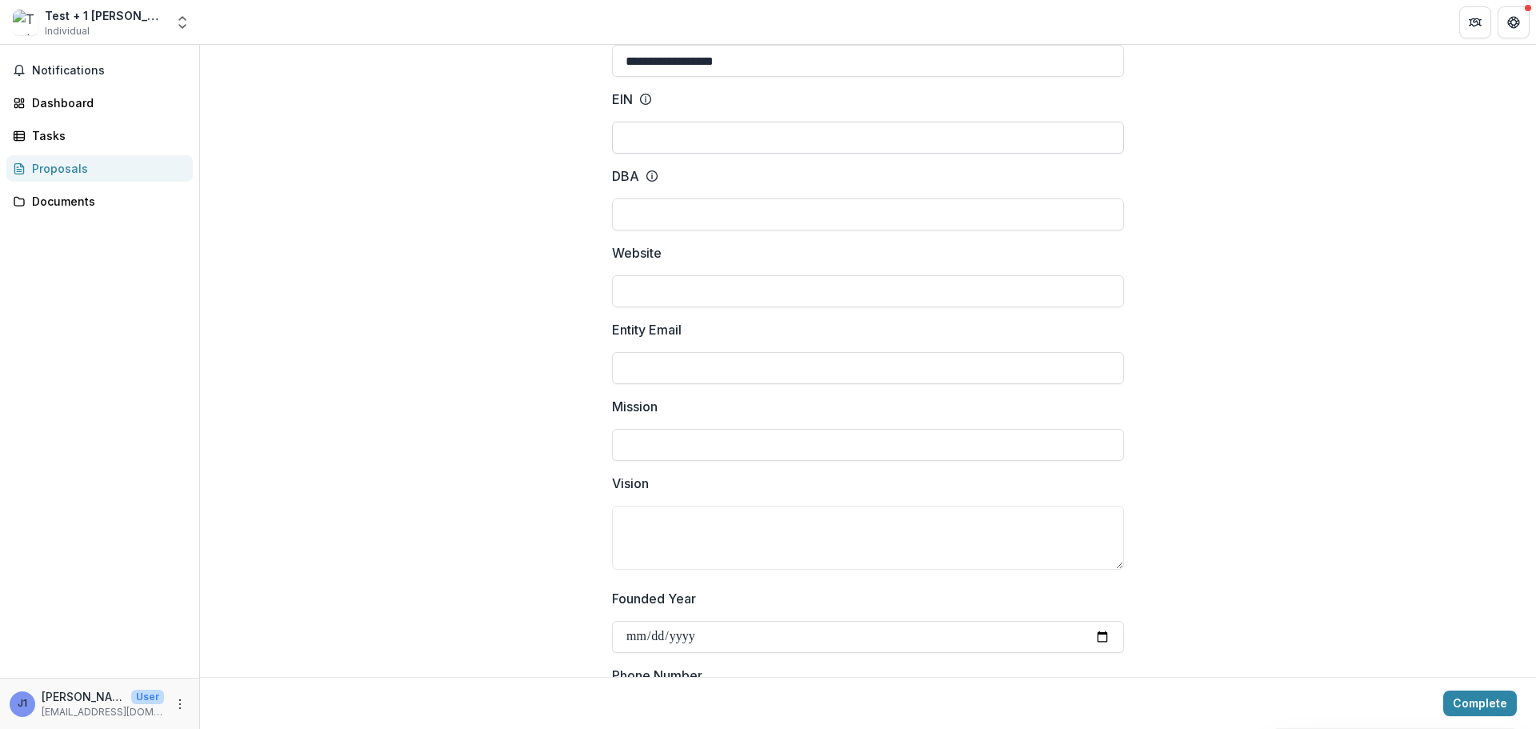
click at [674, 131] on input "EIN" at bounding box center [868, 138] width 512 height 32
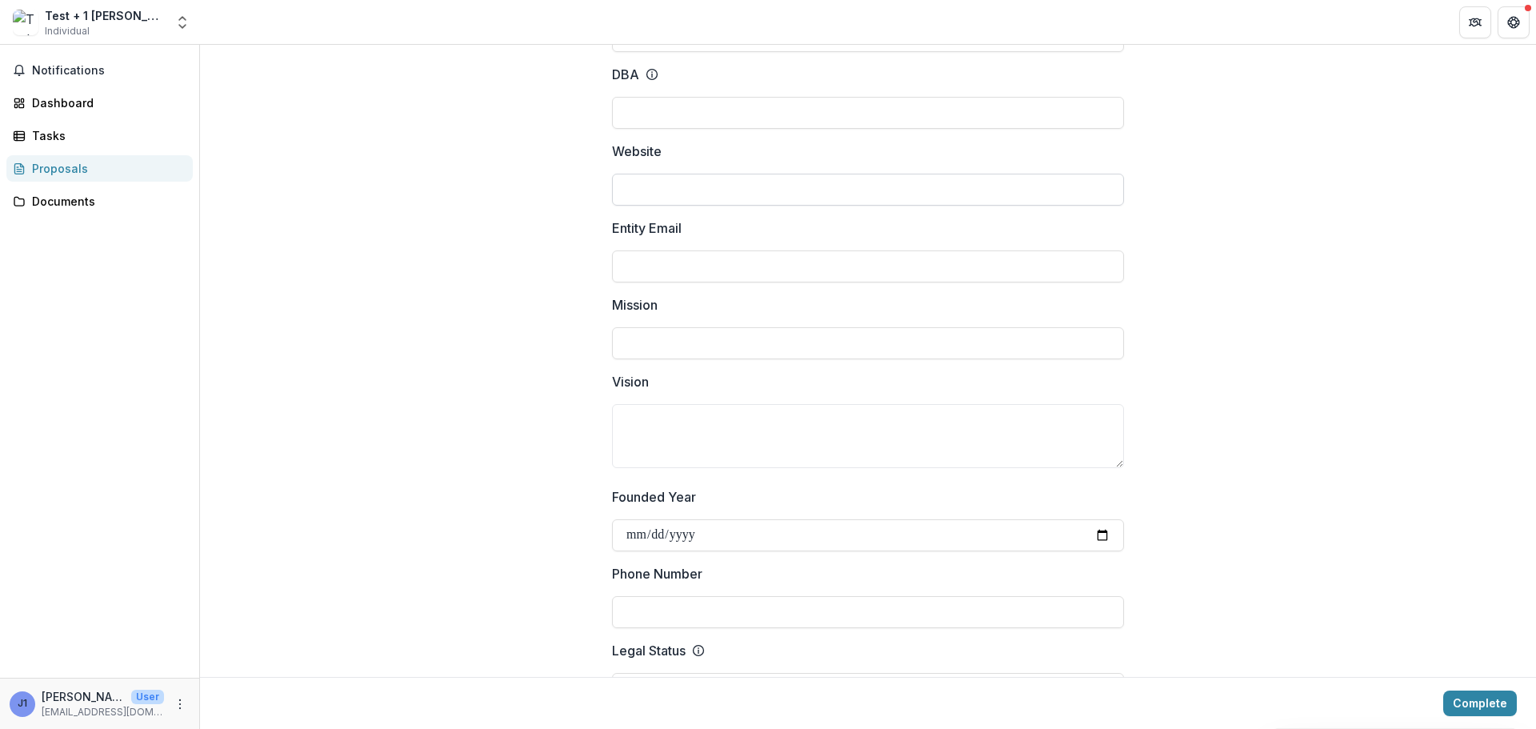
scroll to position [240, 0]
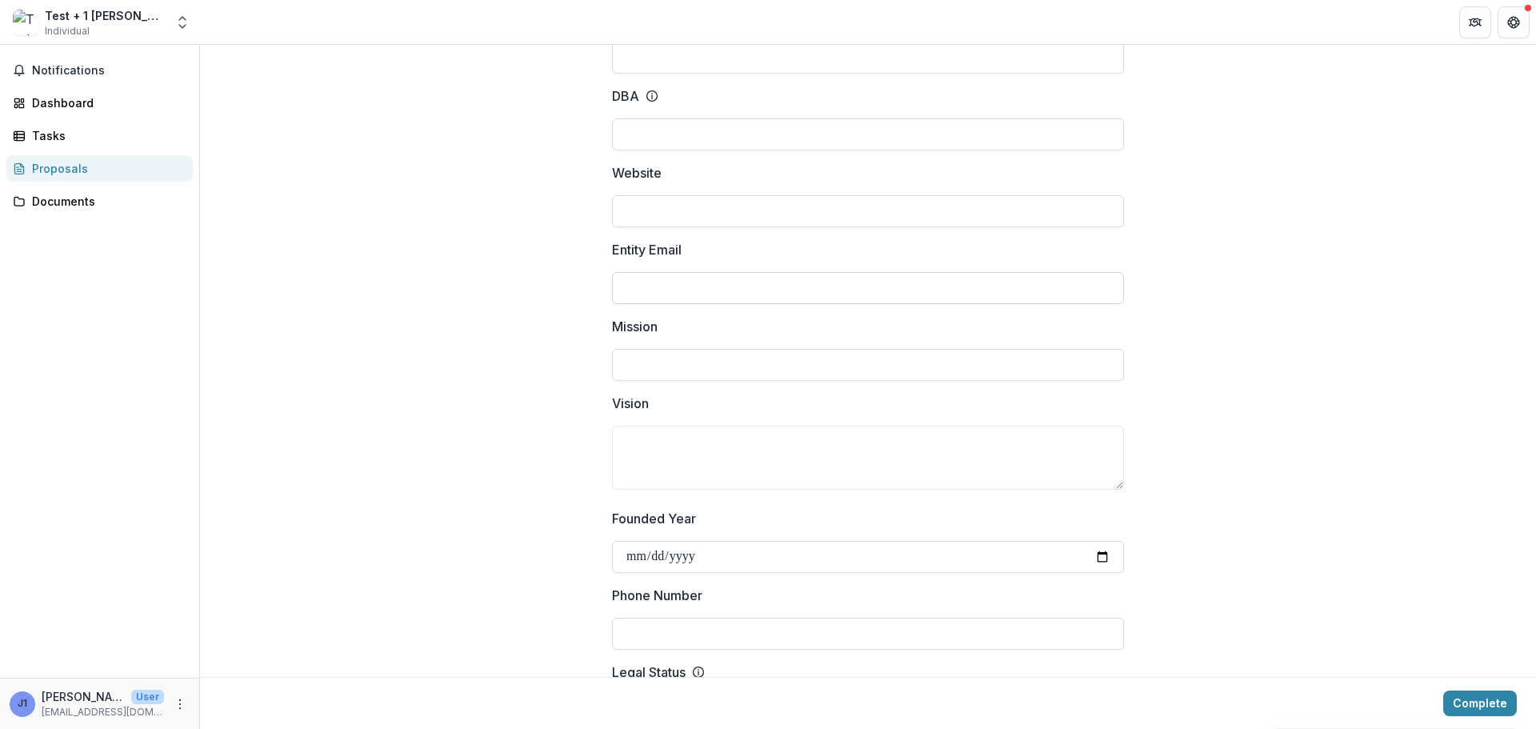
click at [655, 282] on input "Entity Email" at bounding box center [868, 288] width 512 height 32
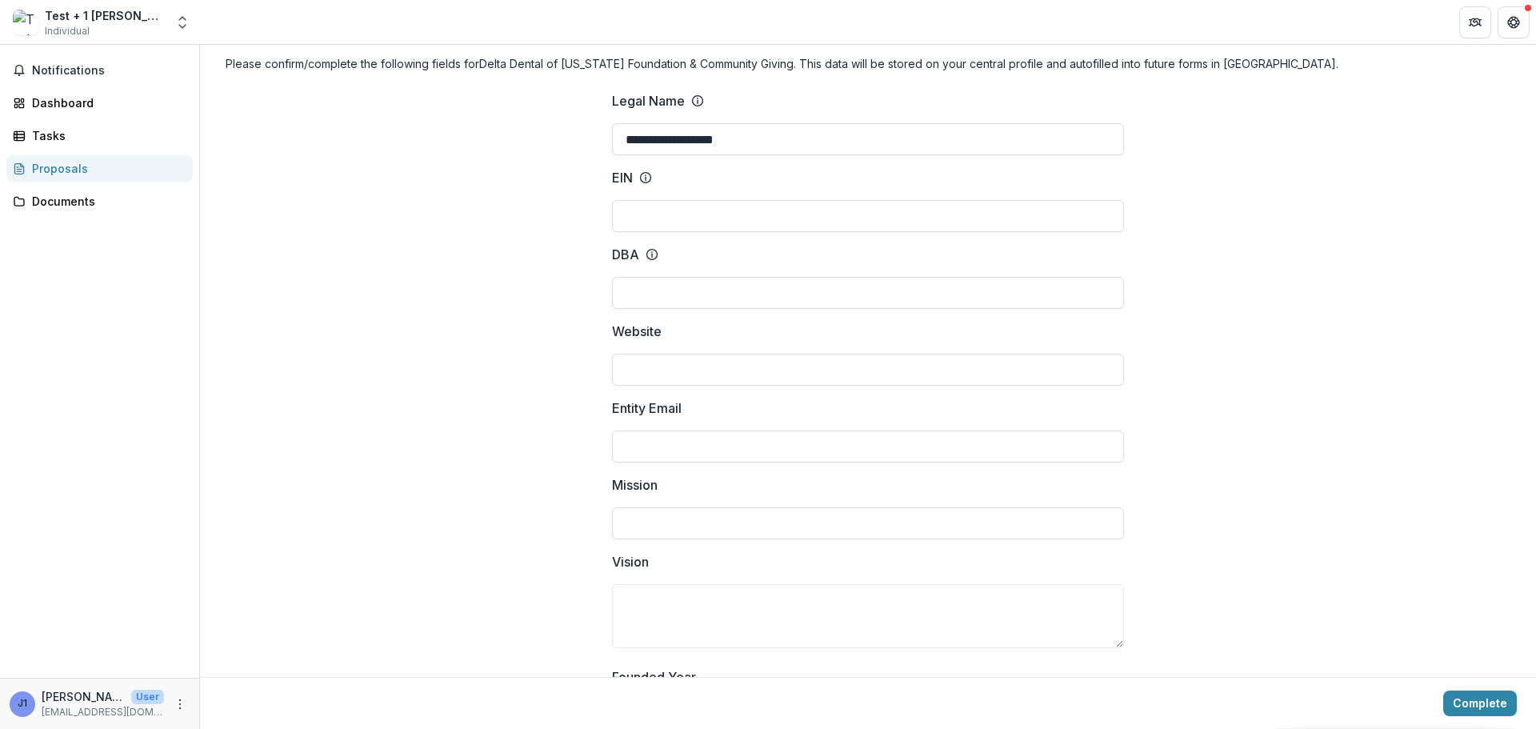
scroll to position [0, 0]
